Goal: Task Accomplishment & Management: Manage account settings

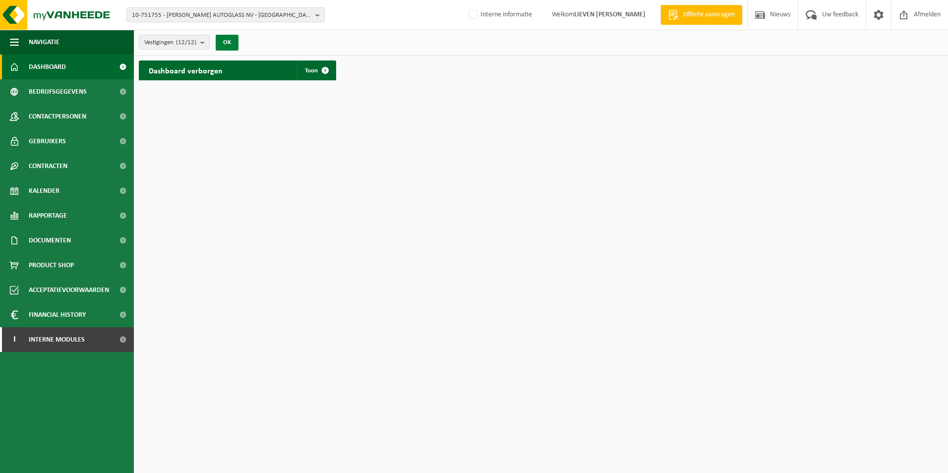
click at [227, 43] on button "OK" at bounding box center [227, 43] width 23 height 16
click at [202, 40] on b "submit" at bounding box center [204, 42] width 9 height 14
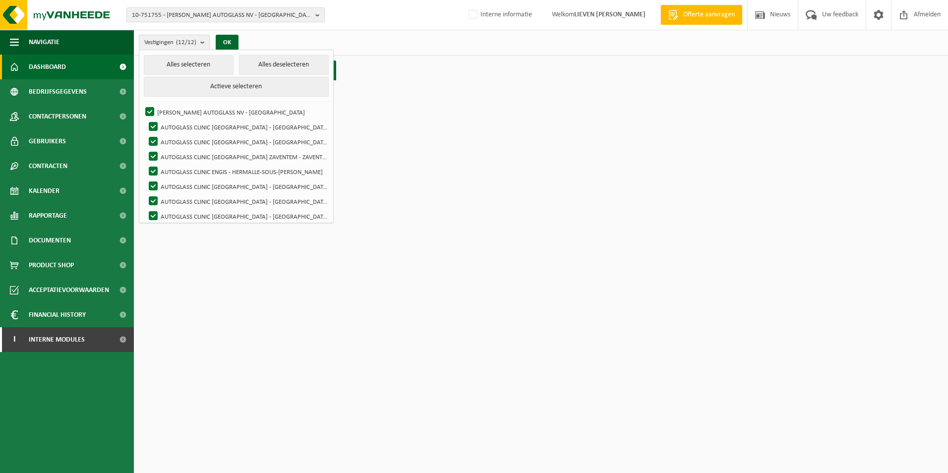
scroll to position [64, 0]
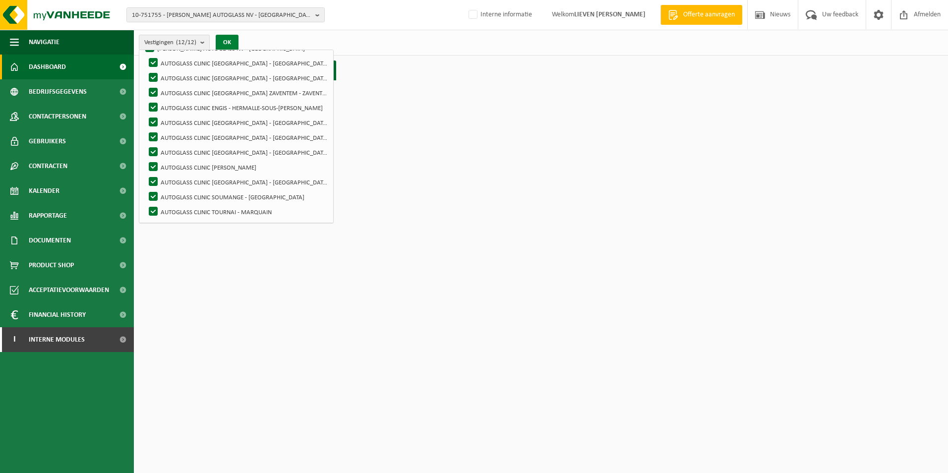
click at [229, 44] on button "OK" at bounding box center [227, 43] width 23 height 16
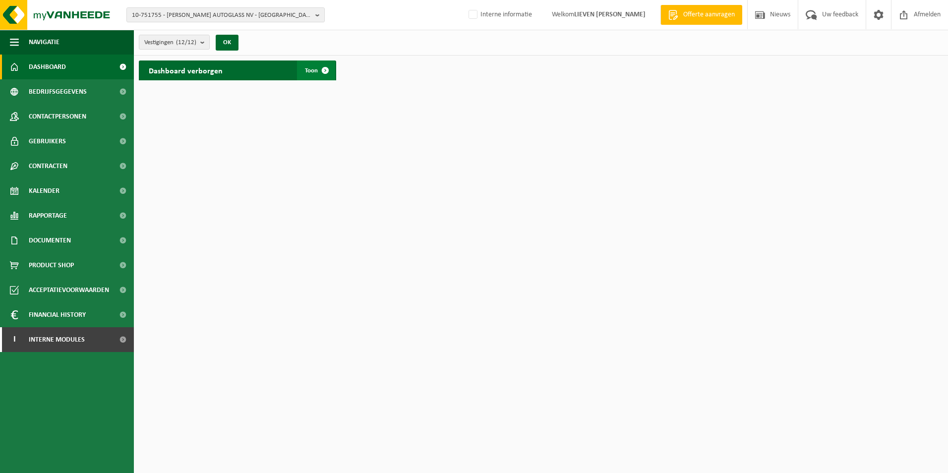
click at [318, 70] on span at bounding box center [325, 70] width 20 height 20
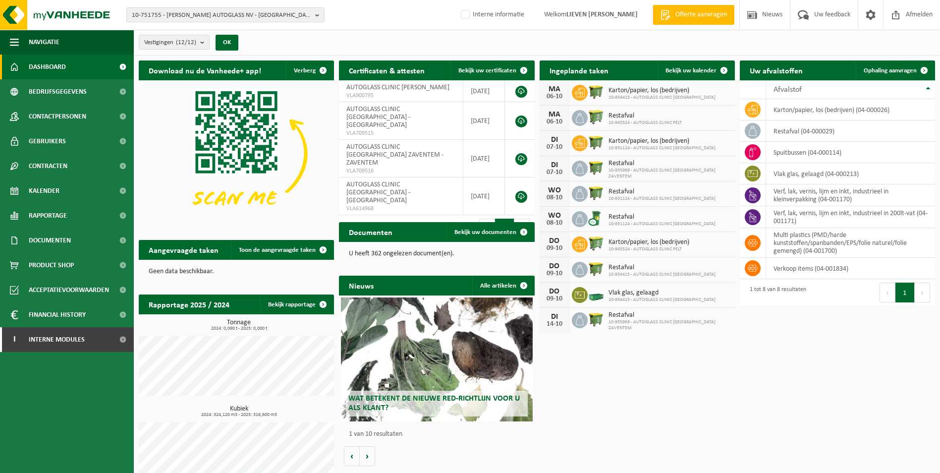
click at [70, 65] on link "Dashboard" at bounding box center [67, 67] width 134 height 25
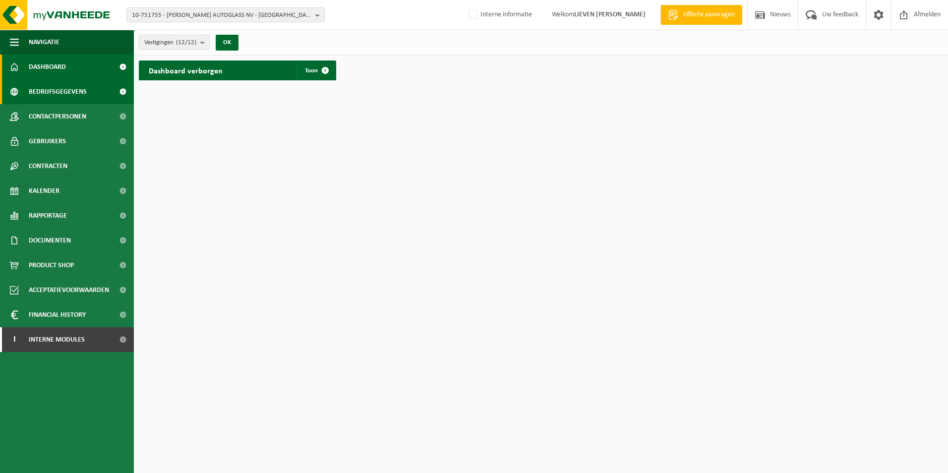
click at [77, 89] on span "Bedrijfsgegevens" at bounding box center [58, 91] width 58 height 25
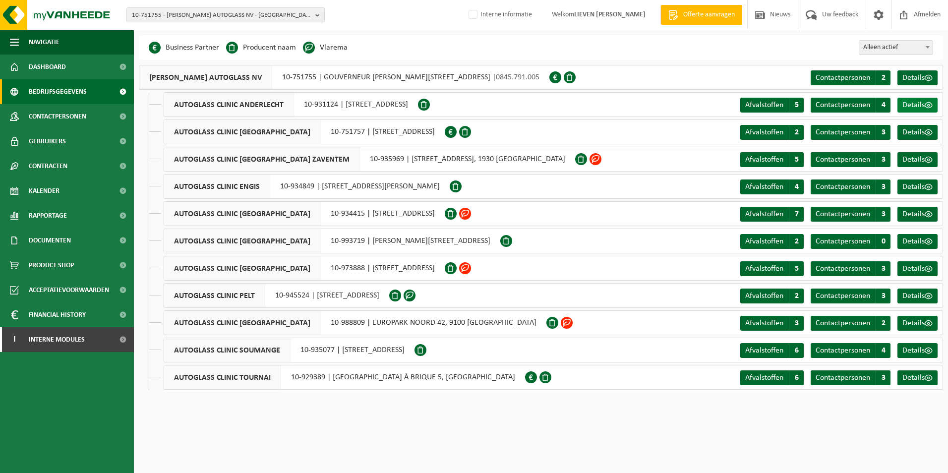
click at [924, 105] on span "Details" at bounding box center [913, 105] width 22 height 8
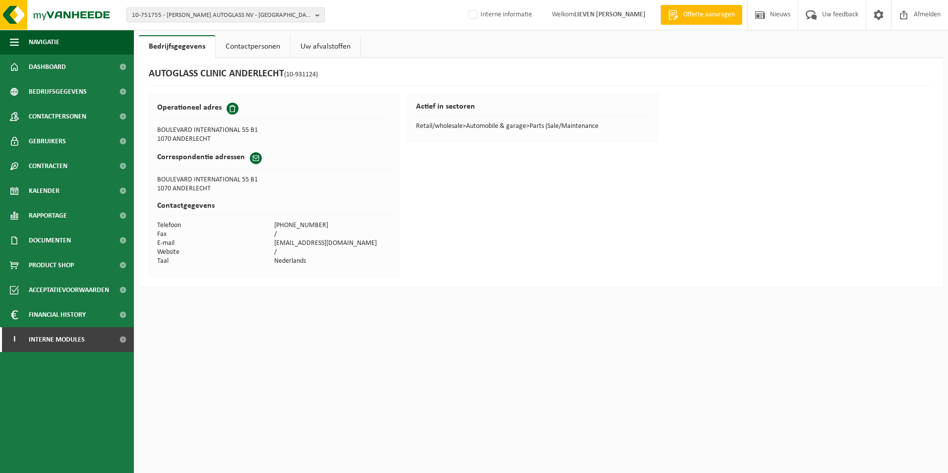
click at [261, 48] on link "Contactpersonen" at bounding box center [253, 46] width 74 height 23
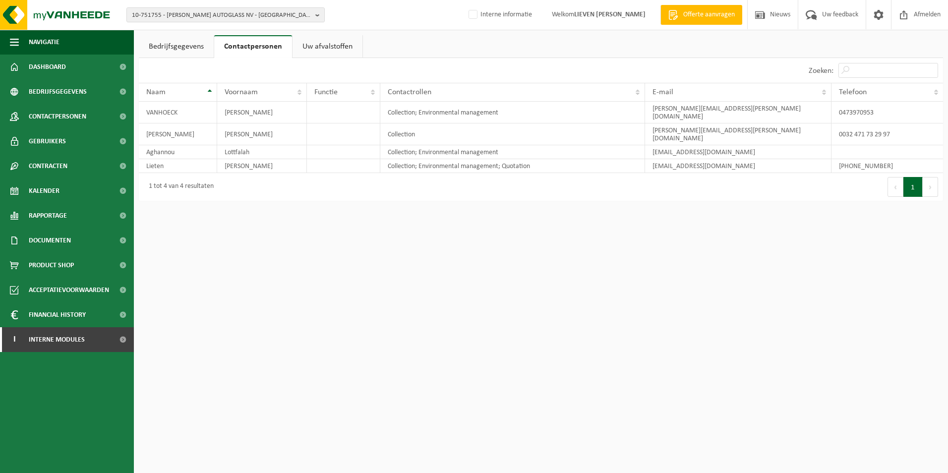
click at [336, 46] on link "Uw afvalstoffen" at bounding box center [327, 46] width 70 height 23
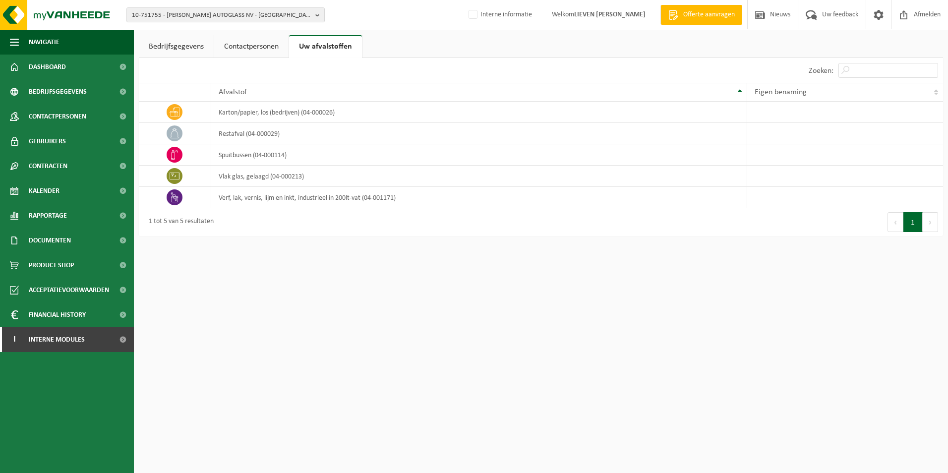
click at [193, 48] on link "Bedrijfsgegevens" at bounding box center [176, 46] width 75 height 23
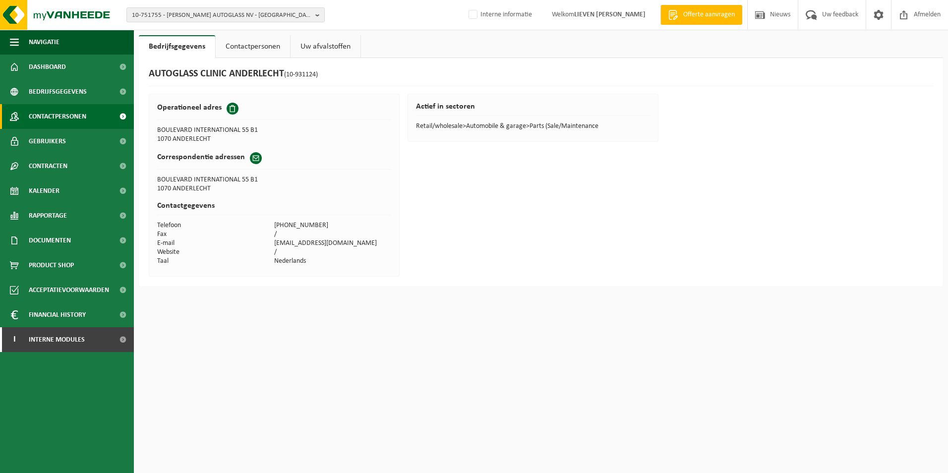
click at [65, 116] on span "Contactpersonen" at bounding box center [58, 116] width 58 height 25
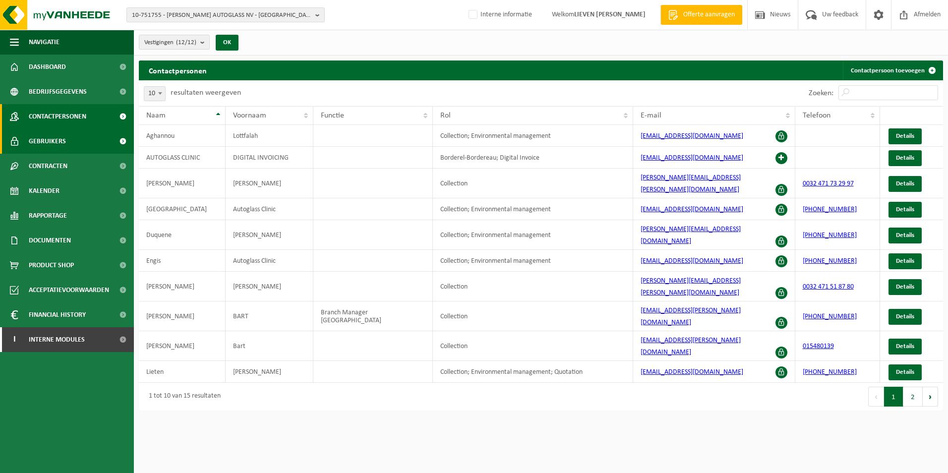
click at [62, 142] on span "Gebruikers" at bounding box center [47, 141] width 37 height 25
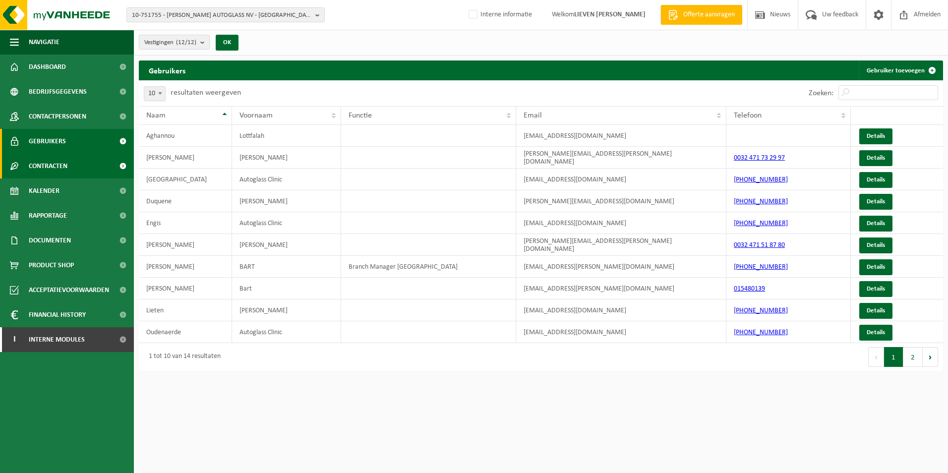
click at [59, 164] on span "Contracten" at bounding box center [48, 166] width 39 height 25
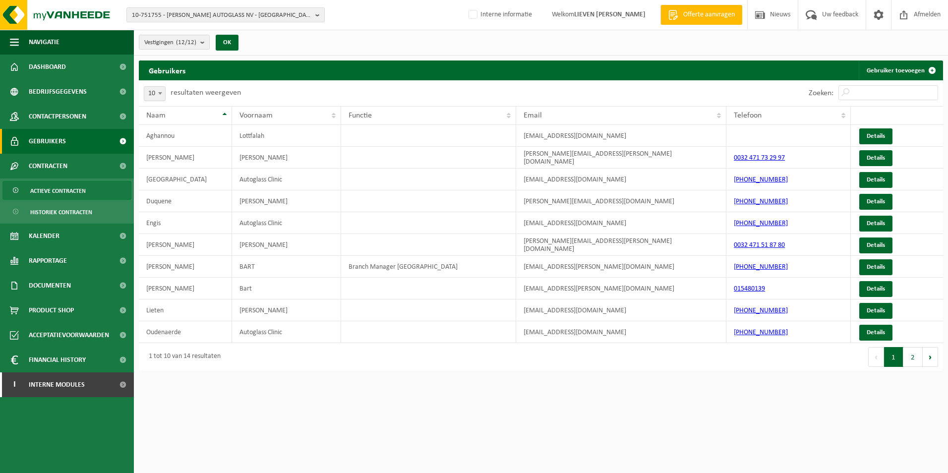
click at [53, 188] on span "Actieve contracten" at bounding box center [58, 190] width 56 height 19
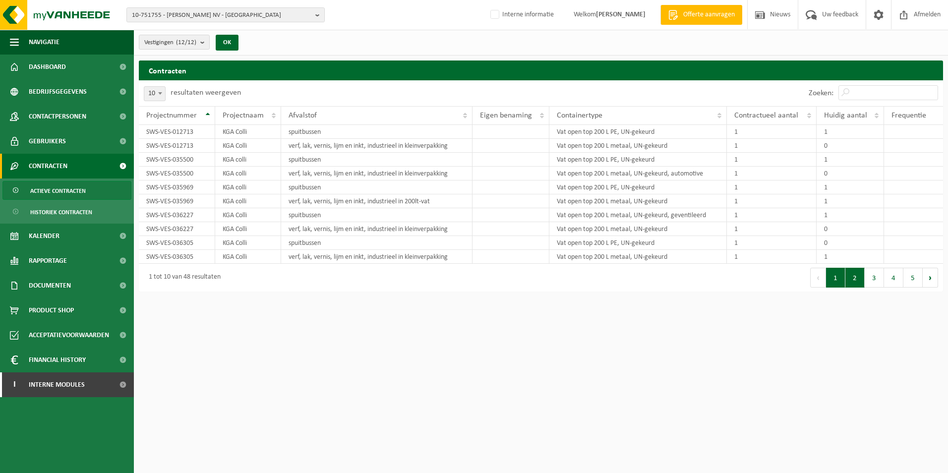
click at [856, 278] on button "2" at bounding box center [854, 278] width 19 height 20
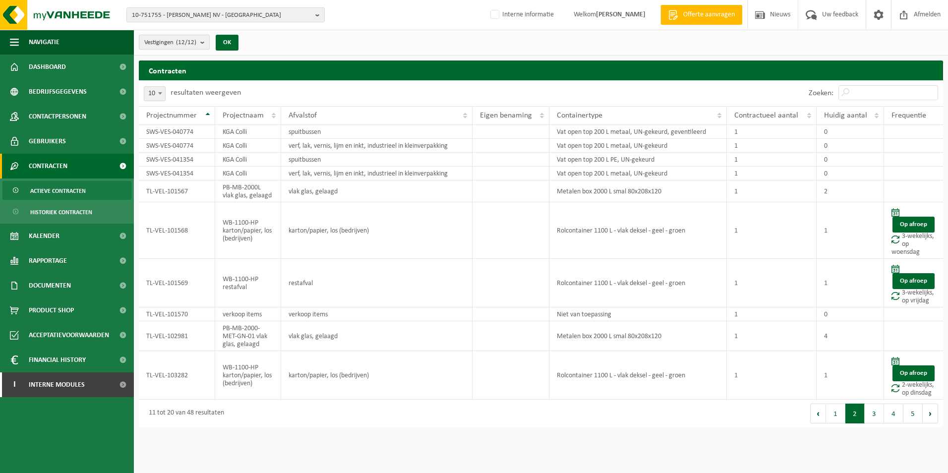
click at [191, 43] on count "(12/12)" at bounding box center [186, 42] width 20 height 6
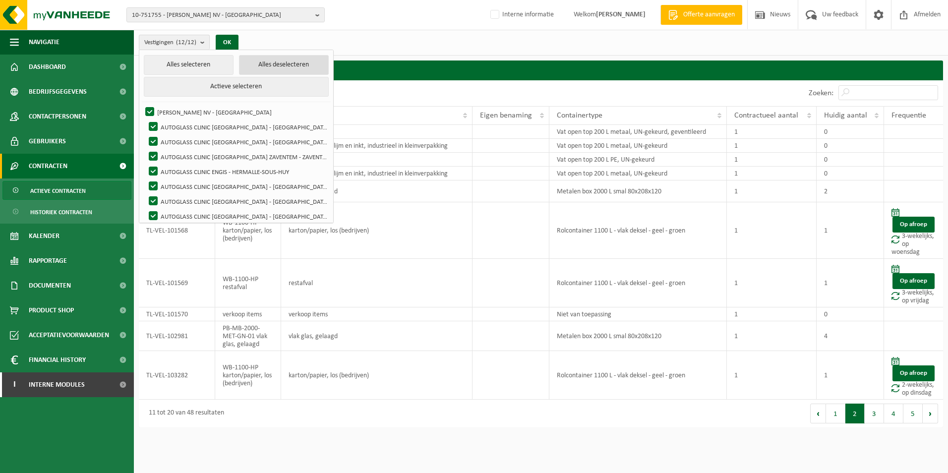
click at [245, 65] on button "Alles deselecteren" at bounding box center [284, 65] width 90 height 20
checkbox input "false"
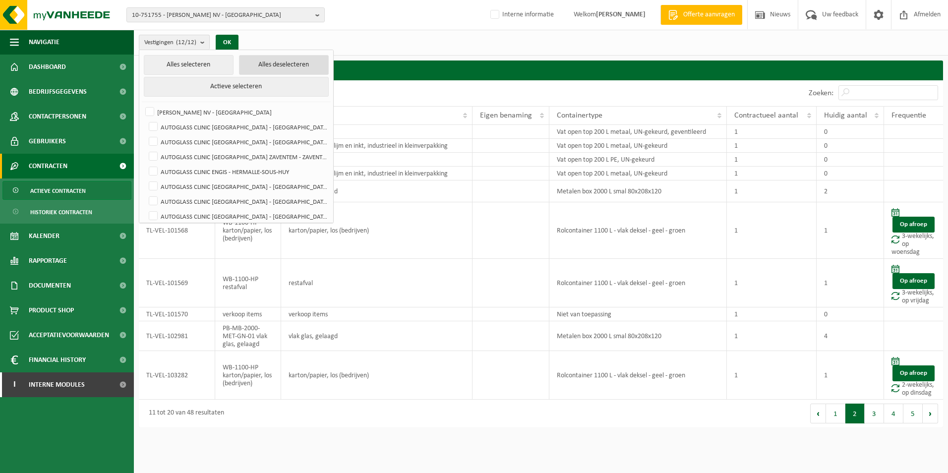
checkbox input "false"
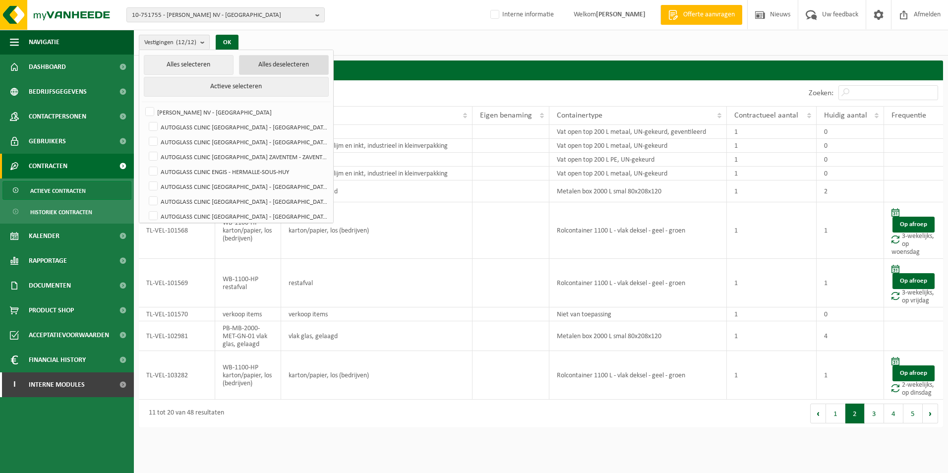
checkbox input "false"
click at [155, 124] on label "AUTOGLASS CLINIC [GEOGRAPHIC_DATA] - [GEOGRAPHIC_DATA]" at bounding box center [238, 126] width 182 height 15
click at [145, 119] on input "AUTOGLASS CLINIC [GEOGRAPHIC_DATA] - [GEOGRAPHIC_DATA]" at bounding box center [145, 119] width 0 height 0
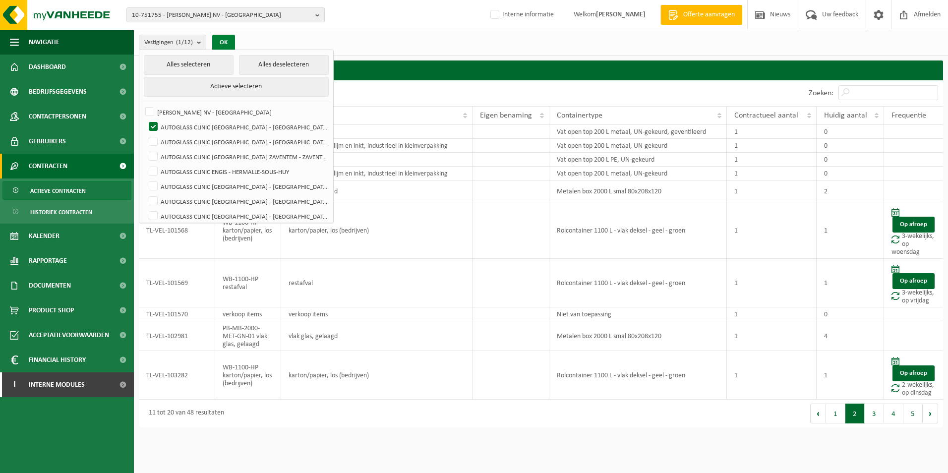
click at [226, 43] on button "OK" at bounding box center [223, 43] width 23 height 16
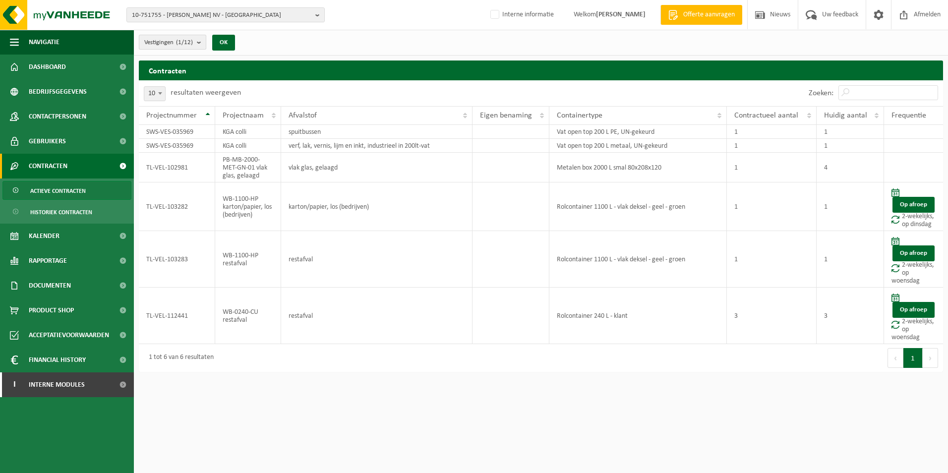
click at [197, 46] on button "Vestigingen (1/12)" at bounding box center [172, 42] width 67 height 15
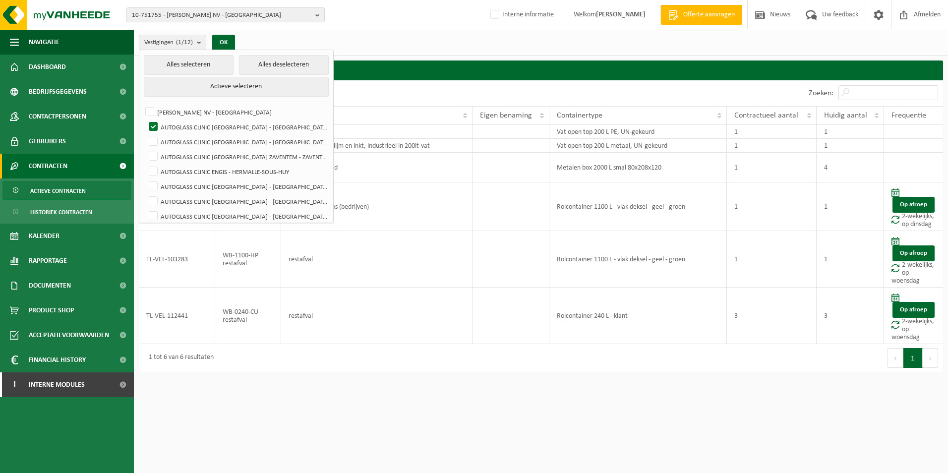
click at [416, 349] on div "1 tot 6 van 6 resultaten" at bounding box center [340, 358] width 402 height 28
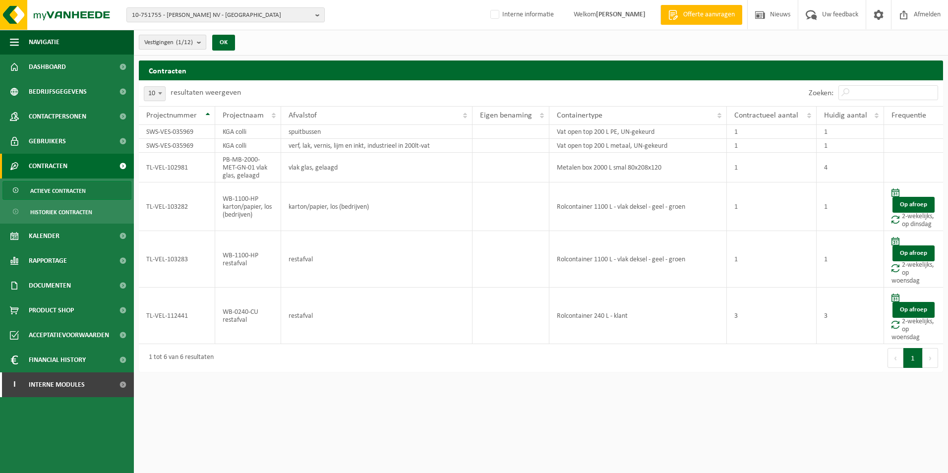
click at [195, 40] on button "Vestigingen (1/12)" at bounding box center [172, 42] width 67 height 15
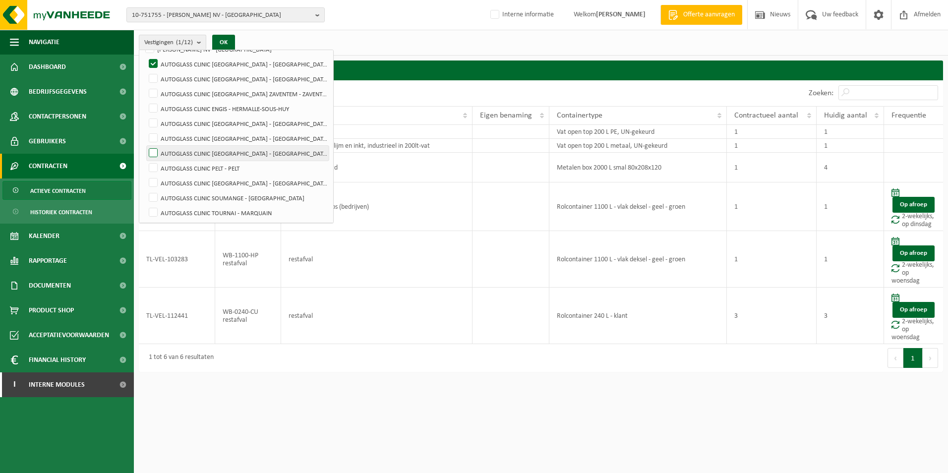
scroll to position [64, 0]
click at [153, 61] on label "AUTOGLASS CLINIC [GEOGRAPHIC_DATA] - [GEOGRAPHIC_DATA]" at bounding box center [238, 63] width 182 height 15
click at [145, 56] on input "AUTOGLASS CLINIC [GEOGRAPHIC_DATA] - [GEOGRAPHIC_DATA]" at bounding box center [145, 55] width 0 height 0
checkbox input "false"
click at [156, 134] on label "AUTOGLASS CLINIC [GEOGRAPHIC_DATA] - [GEOGRAPHIC_DATA]" at bounding box center [238, 137] width 182 height 15
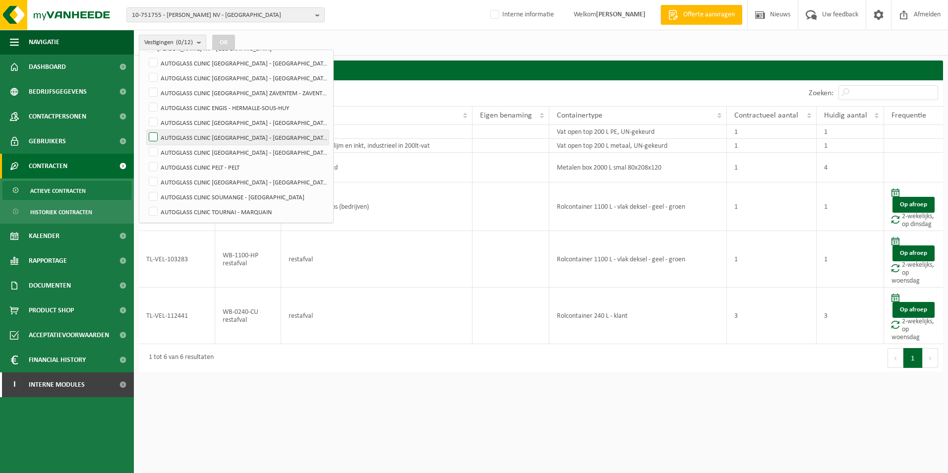
click at [145, 130] on input "AUTOGLASS CLINIC [GEOGRAPHIC_DATA] - [GEOGRAPHIC_DATA]" at bounding box center [145, 129] width 0 height 0
click at [231, 44] on button "OK" at bounding box center [223, 43] width 23 height 16
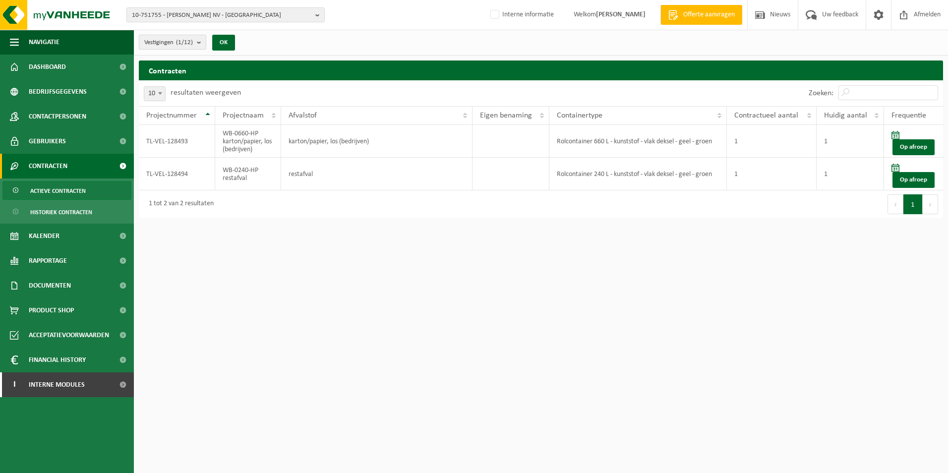
click at [198, 41] on b "submit" at bounding box center [201, 42] width 9 height 14
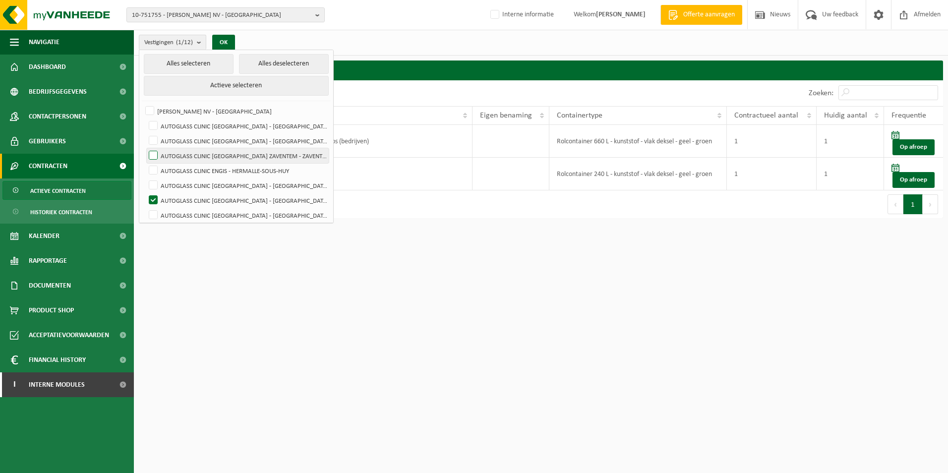
scroll to position [0, 0]
click at [251, 66] on button "Alles deselecteren" at bounding box center [284, 65] width 90 height 20
checkbox input "false"
click at [223, 93] on button "Actieve selecteren" at bounding box center [236, 87] width 185 height 20
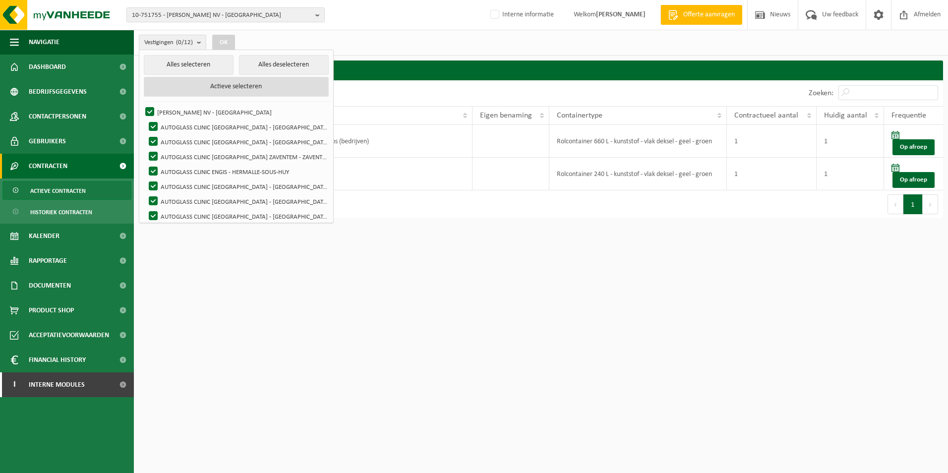
checkbox input "true"
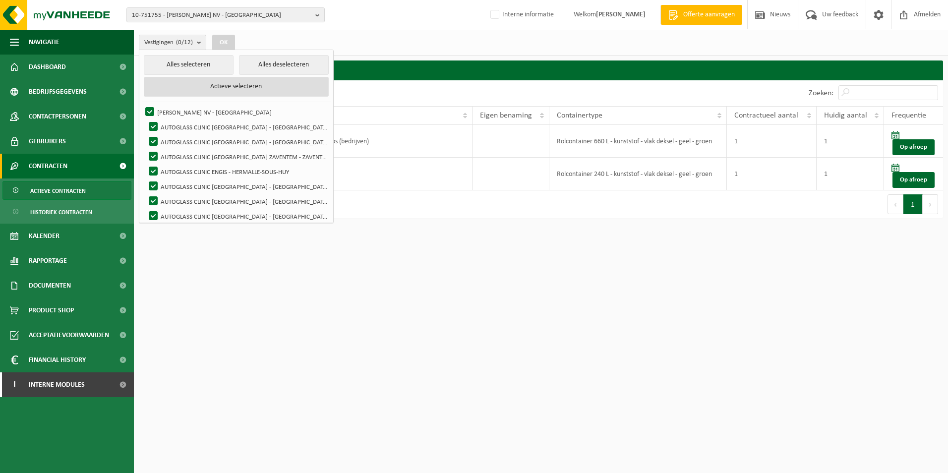
checkbox input "true"
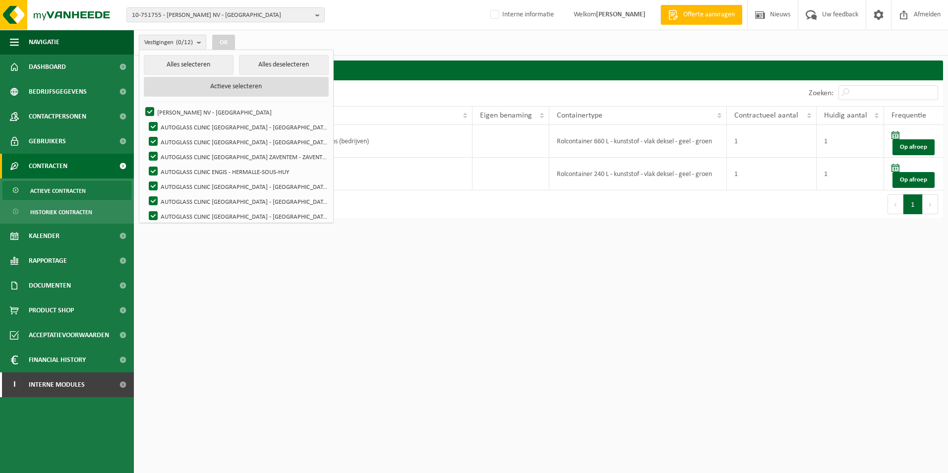
checkbox input "true"
click at [208, 84] on button "Actieve selecteren" at bounding box center [236, 87] width 185 height 20
click at [231, 41] on button "OK" at bounding box center [227, 43] width 23 height 16
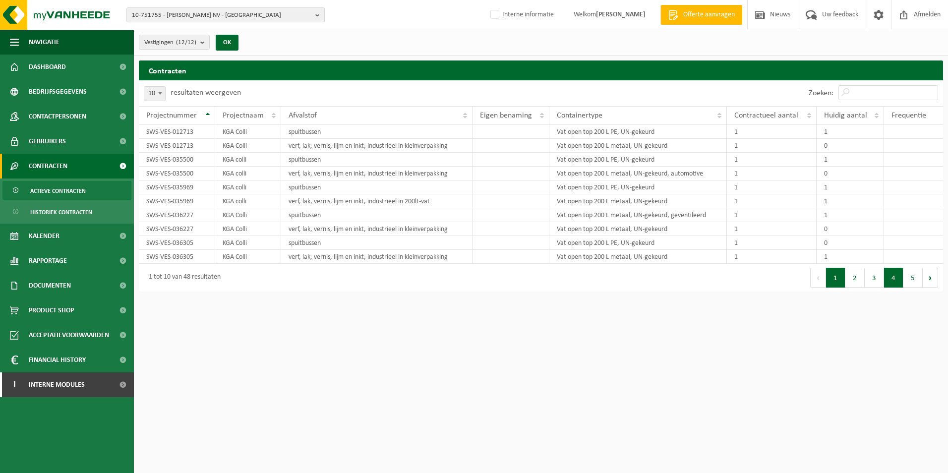
click at [886, 280] on button "4" at bounding box center [893, 278] width 19 height 20
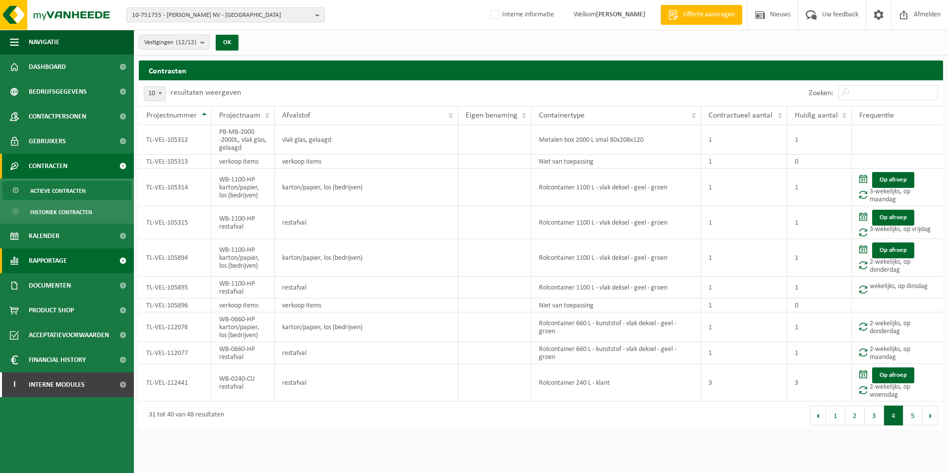
click at [61, 258] on span "Rapportage" at bounding box center [48, 260] width 38 height 25
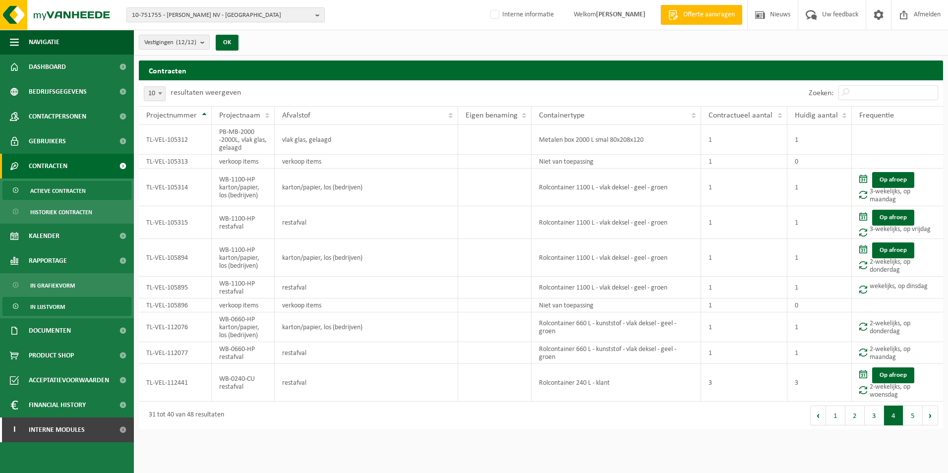
click at [54, 308] on span "In lijstvorm" at bounding box center [47, 306] width 35 height 19
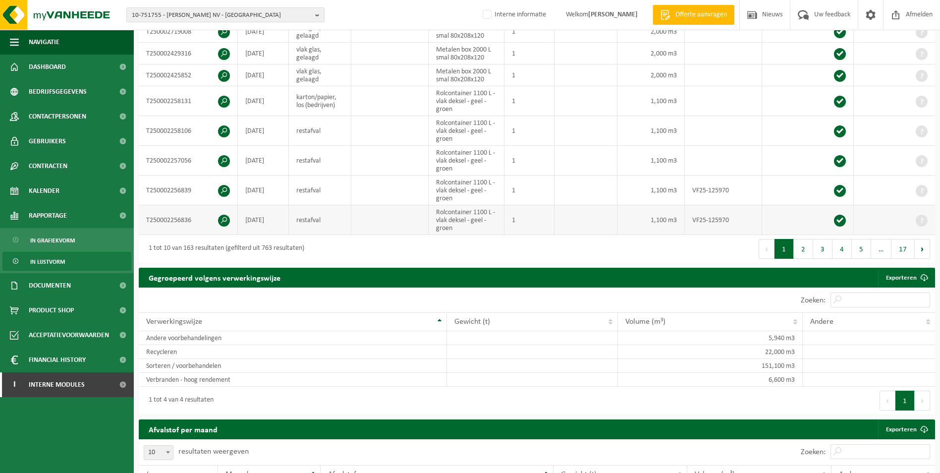
scroll to position [297, 0]
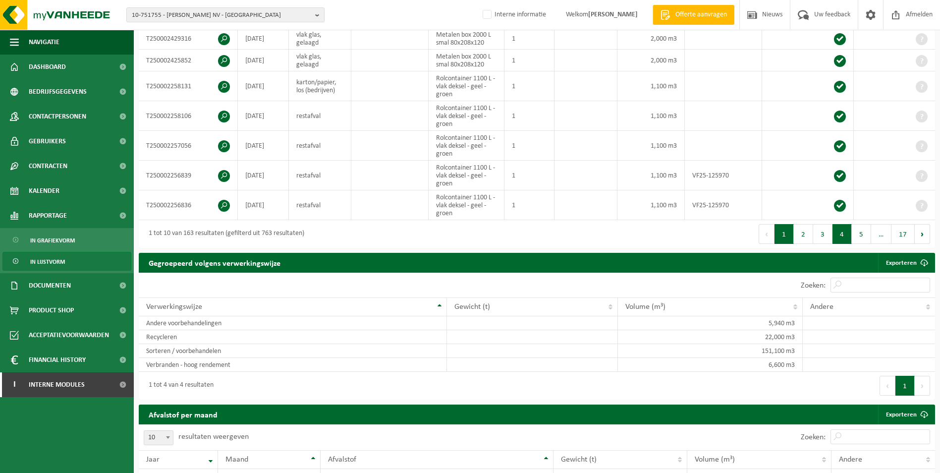
click at [837, 233] on button "4" at bounding box center [842, 234] width 19 height 20
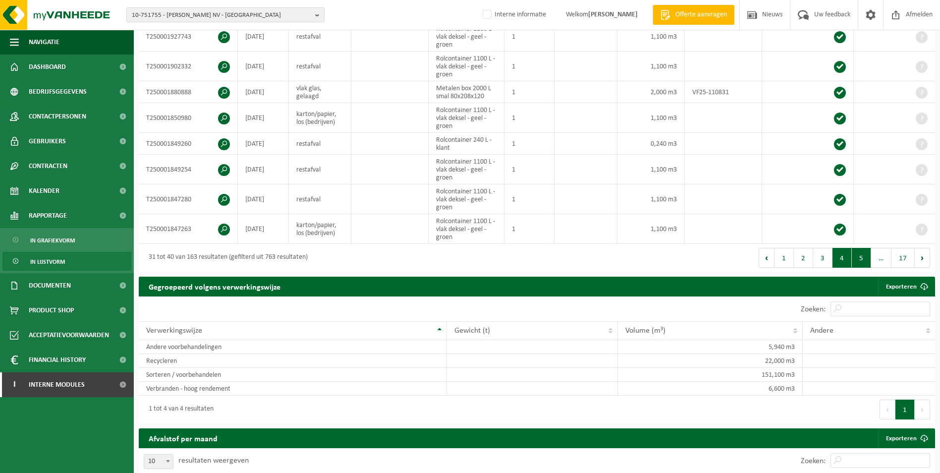
click at [862, 262] on button "5" at bounding box center [861, 258] width 19 height 20
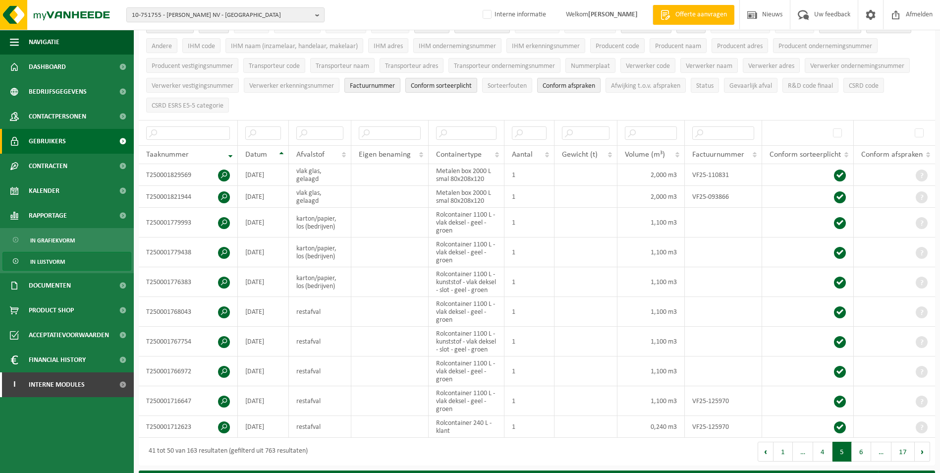
scroll to position [0, 0]
